Goal: Task Accomplishment & Management: Manage account settings

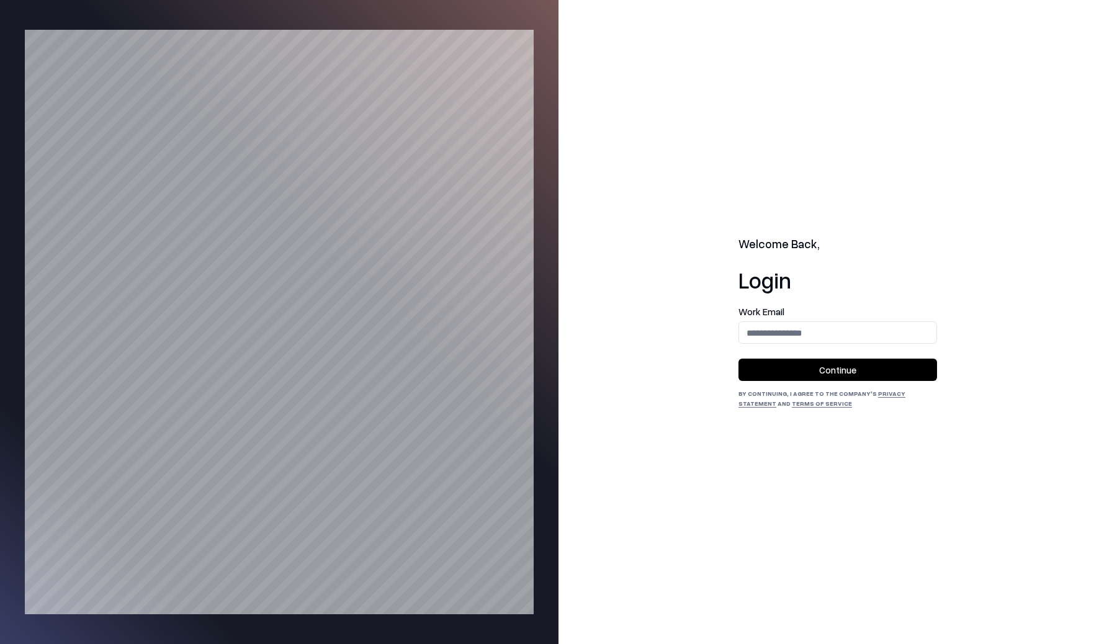
click at [808, 331] on input "email" at bounding box center [837, 332] width 197 height 23
type input "**********"
drag, startPoint x: 817, startPoint y: 371, endPoint x: 699, endPoint y: 413, distance: 124.5
click at [699, 413] on div "**********" at bounding box center [838, 322] width 559 height 644
